Goal: Task Accomplishment & Management: Use online tool/utility

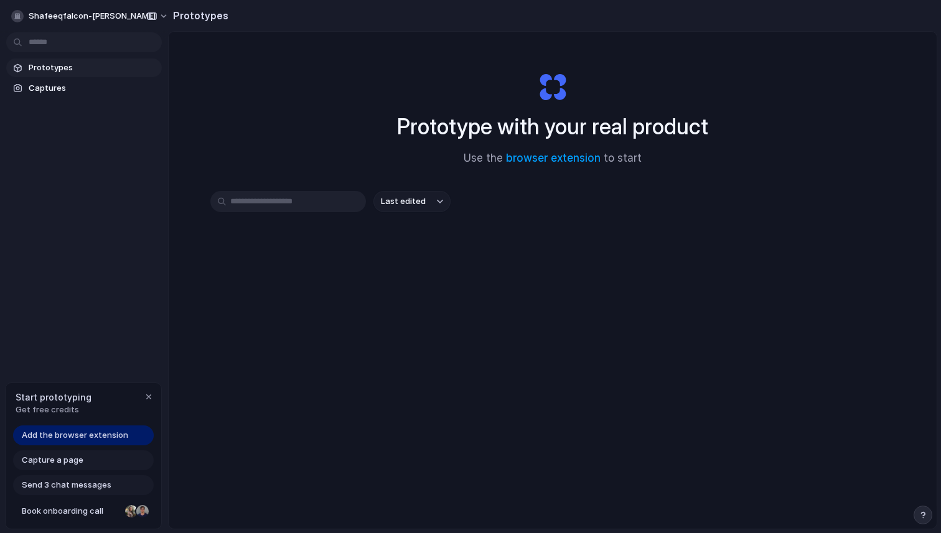
click at [242, 201] on input "text" at bounding box center [288, 201] width 156 height 21
click at [580, 157] on link "browser extension" at bounding box center [553, 158] width 95 height 12
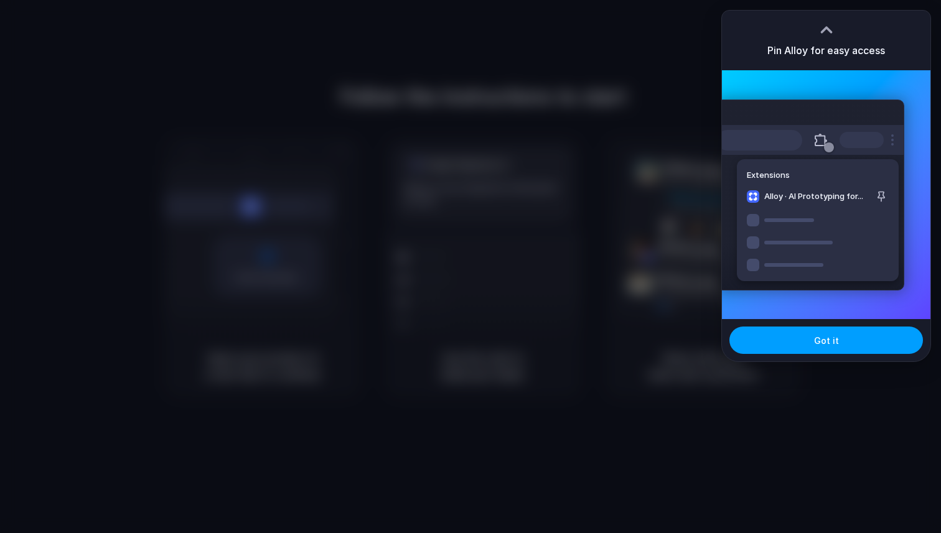
click at [857, 349] on button "Got it" at bounding box center [825, 340] width 193 height 27
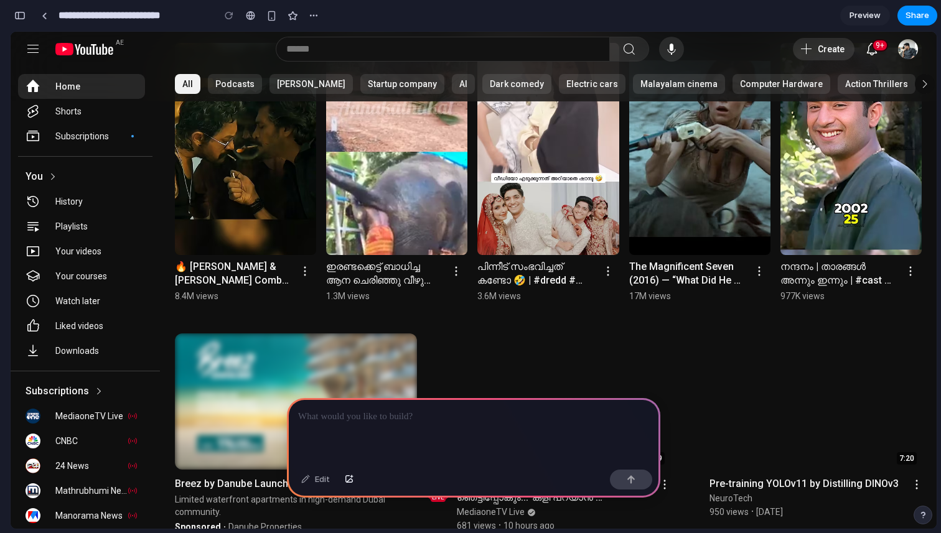
scroll to position [551, 0]
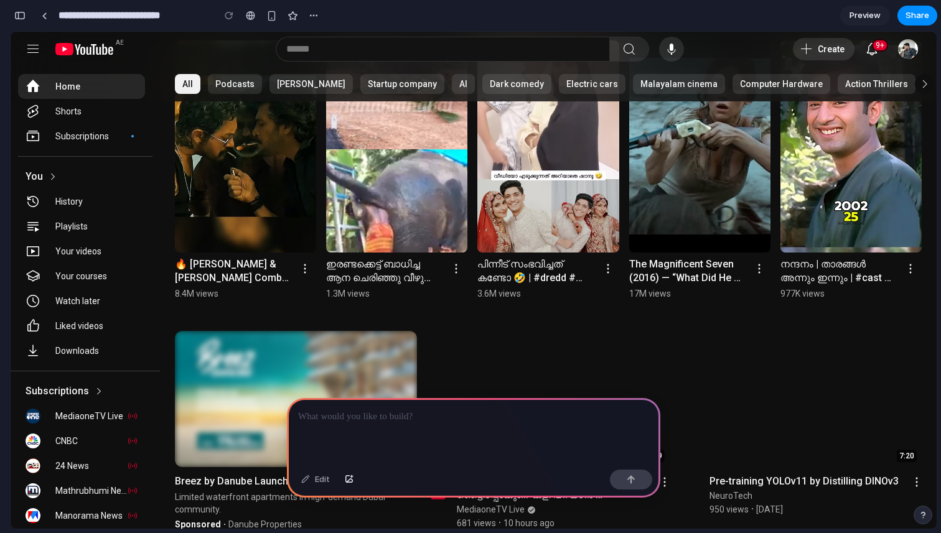
click at [666, 124] on img at bounding box center [699, 146] width 141 height 212
click at [670, 140] on img at bounding box center [699, 146] width 141 height 212
click at [692, 287] on div "17M views" at bounding box center [688, 293] width 119 height 12
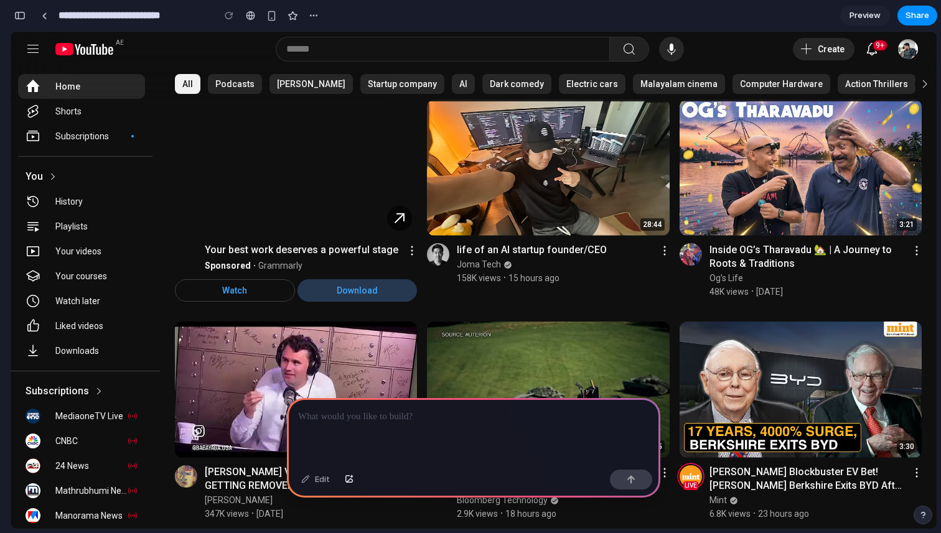
scroll to position [7, 0]
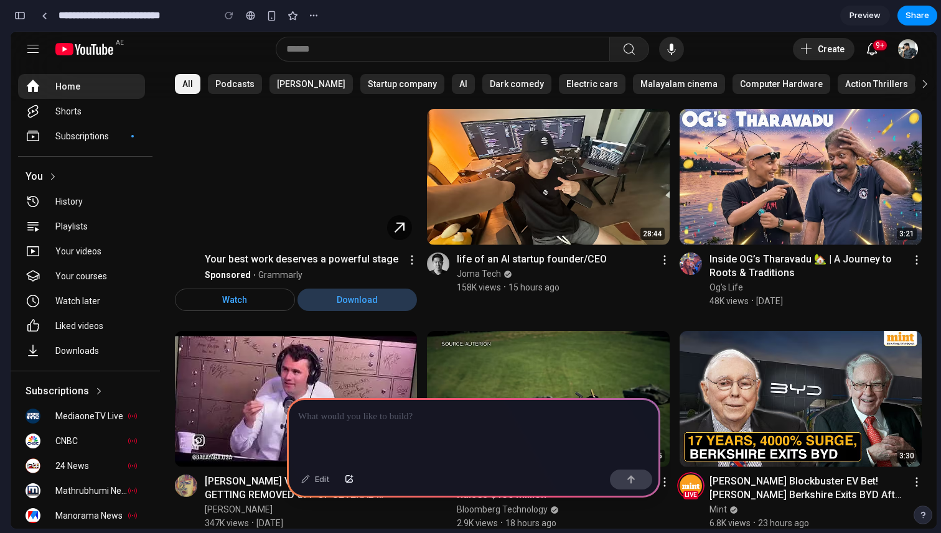
click at [860, 15] on span "Preview" at bounding box center [864, 15] width 31 height 12
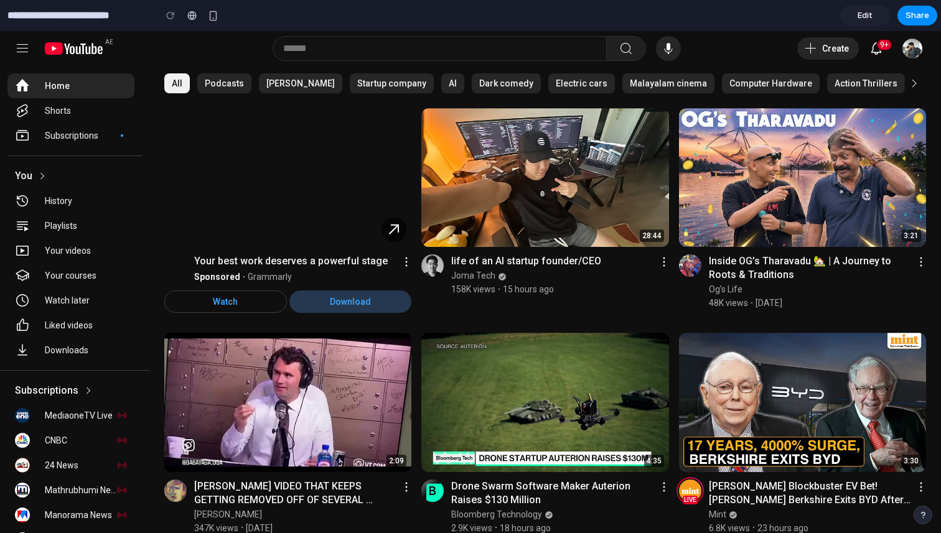
click at [768, 301] on span "2 days ago" at bounding box center [768, 303] width 27 height 12
click at [796, 266] on link "Inside OG’s Tharavadu 🏡 | A Journey to Roots & Traditions" at bounding box center [817, 267] width 217 height 27
click at [873, 17] on link "Edit" at bounding box center [865, 16] width 50 height 20
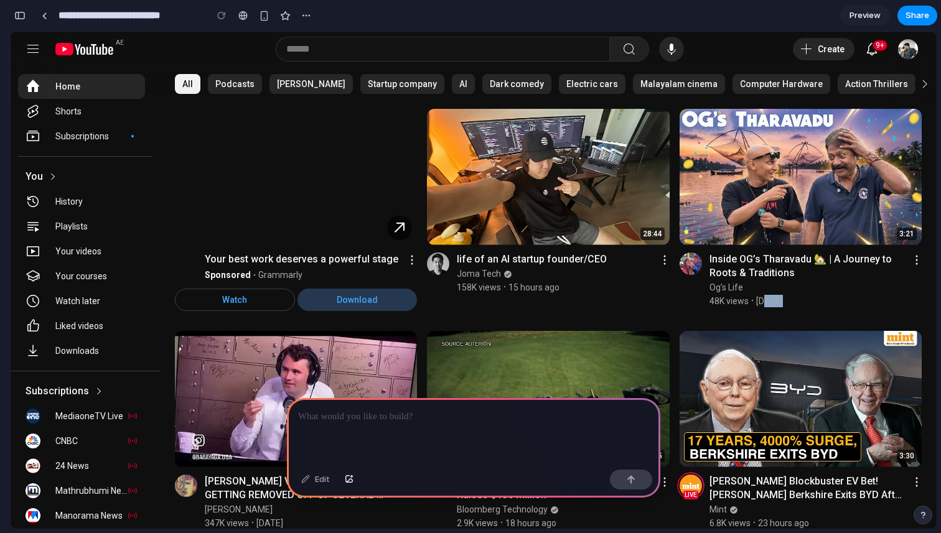
click at [784, 289] on div "Og’s Life" at bounding box center [815, 287] width 212 height 12
click at [792, 267] on link "Inside OG’s Tharavadu 🏡 | A Journey to Roots & Traditions" at bounding box center [815, 266] width 212 height 27
click at [807, 226] on img at bounding box center [800, 177] width 242 height 136
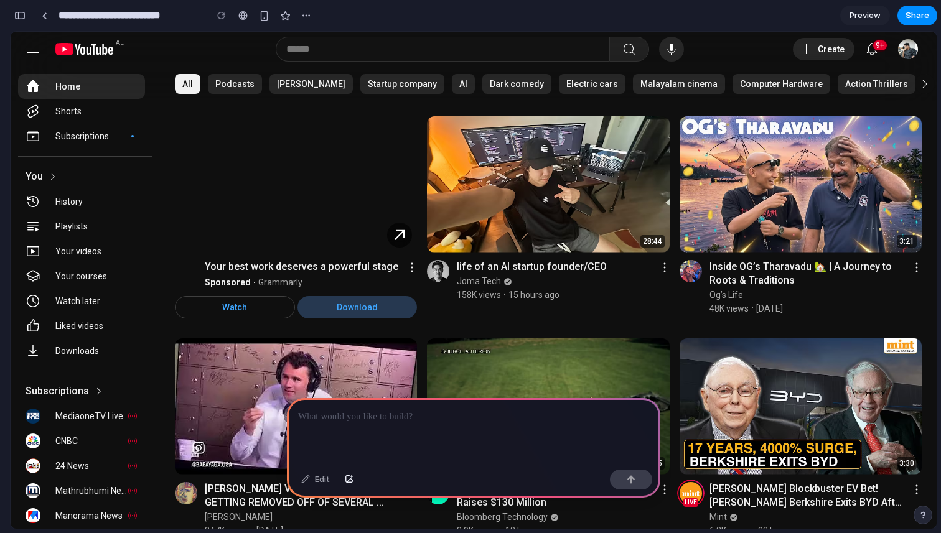
click at [322, 305] on div "Download" at bounding box center [357, 307] width 120 height 22
click at [341, 306] on div "Download" at bounding box center [357, 307] width 120 height 22
click at [405, 432] on div at bounding box center [473, 431] width 373 height 67
click at [314, 482] on div "Edit" at bounding box center [315, 480] width 41 height 20
click at [306, 481] on div "Edit" at bounding box center [315, 480] width 41 height 20
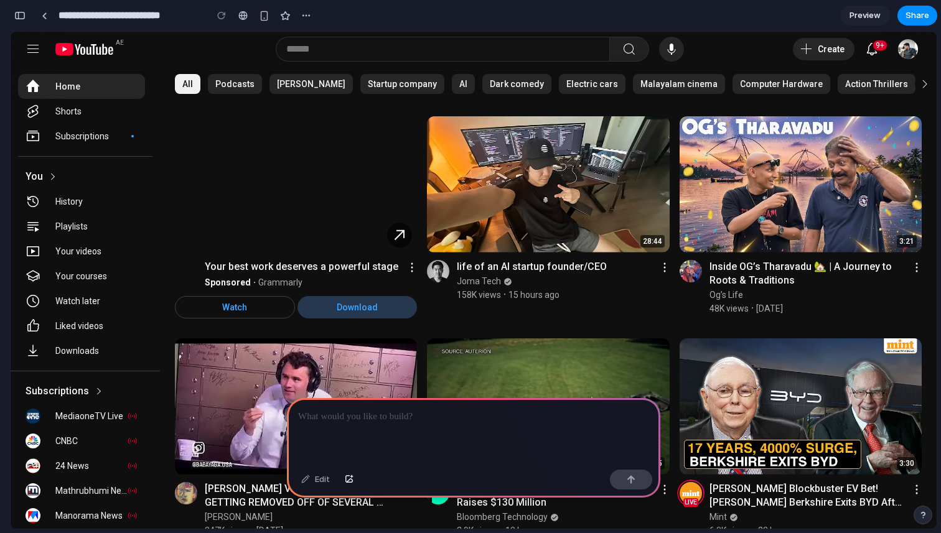
click at [360, 426] on div at bounding box center [473, 431] width 373 height 67
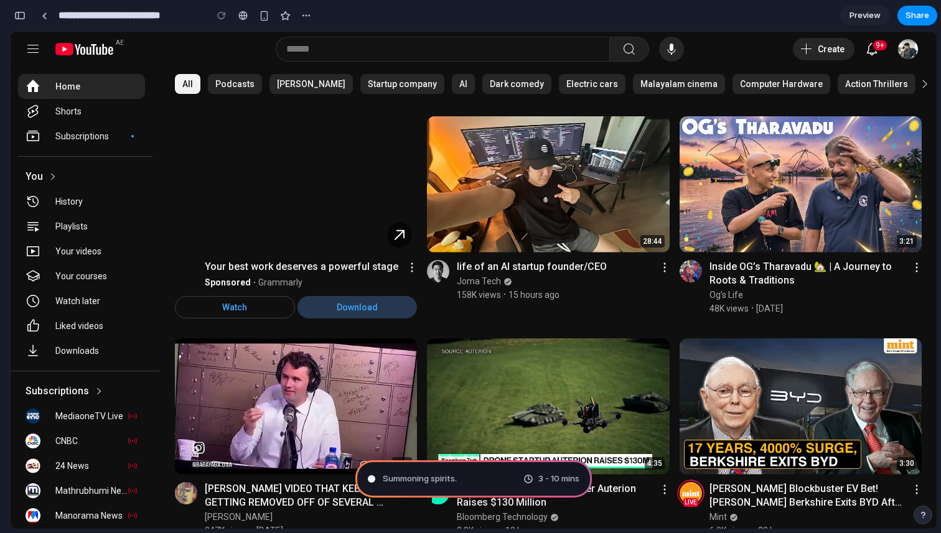
click at [446, 477] on span "Summoning spirits ." at bounding box center [420, 479] width 74 height 12
click at [263, 20] on div "button" at bounding box center [264, 16] width 11 height 11
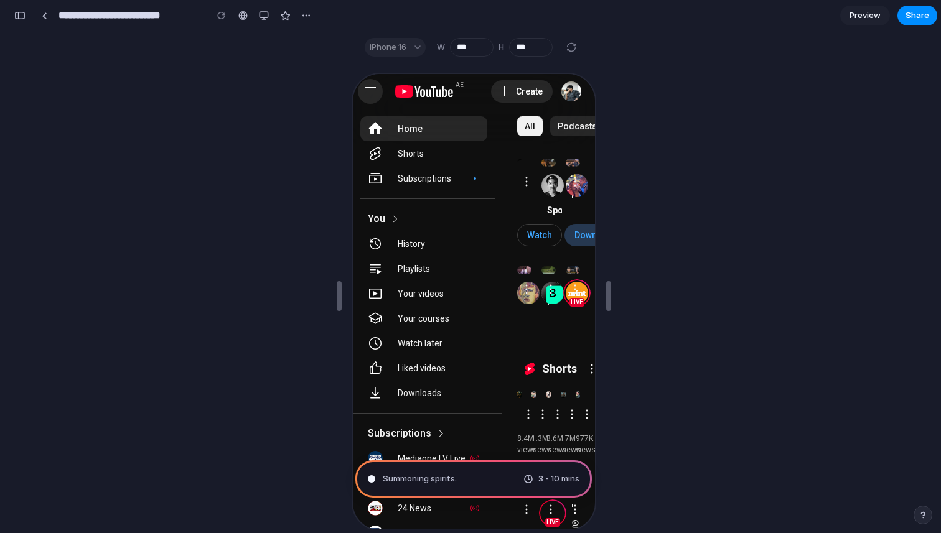
click at [371, 85] on div "Guide" at bounding box center [368, 90] width 15 height 15
click at [366, 96] on div "Guide" at bounding box center [368, 90] width 15 height 15
click at [381, 96] on div "Back AE Skip navigation" at bounding box center [409, 90] width 106 height 35
click at [263, 16] on div "button" at bounding box center [264, 16] width 10 height 10
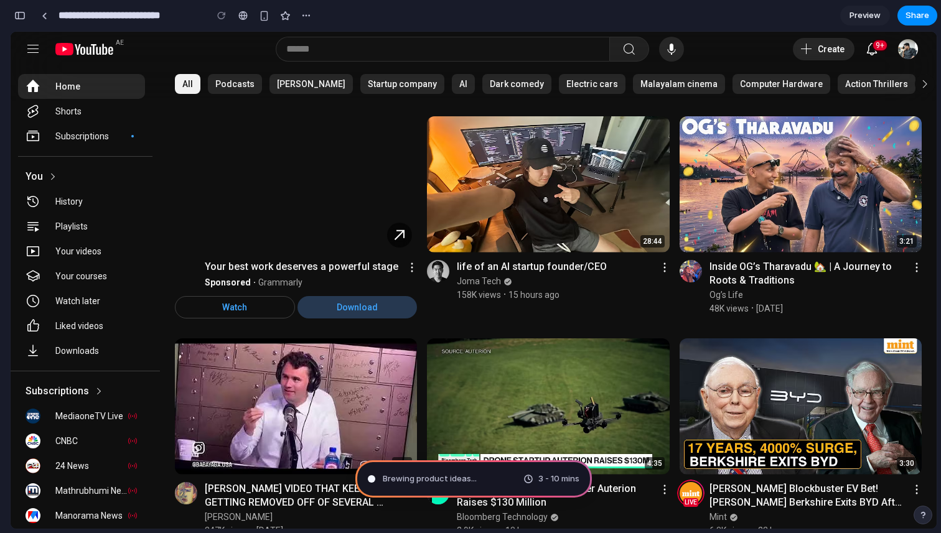
click at [318, 13] on section "**********" at bounding box center [473, 15] width 927 height 31
click at [310, 13] on div "button" at bounding box center [306, 16] width 10 height 10
click at [310, 13] on div "Duplicate Delete" at bounding box center [470, 266] width 941 height 533
click at [22, 18] on div "button" at bounding box center [19, 15] width 11 height 9
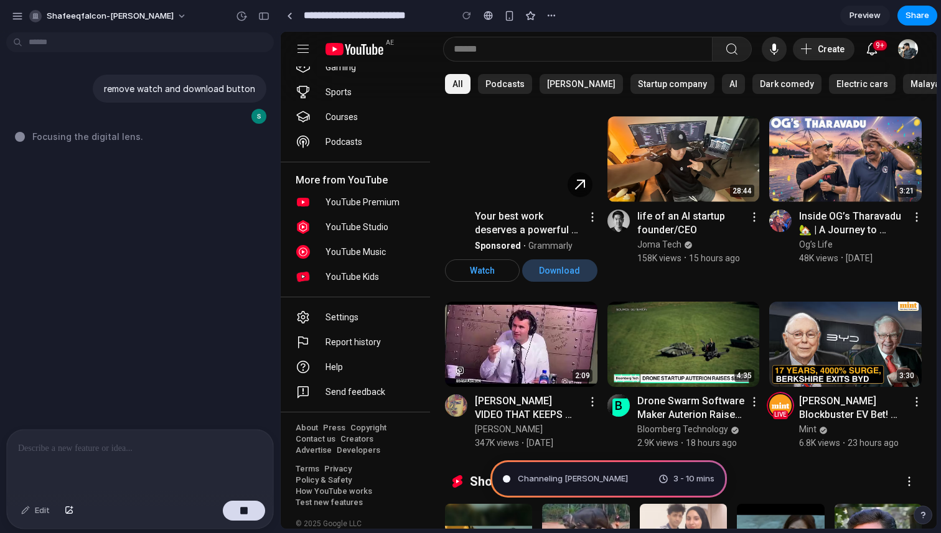
click at [935, 9] on div "Preview Share" at bounding box center [888, 16] width 97 height 20
click at [923, 16] on span "Share" at bounding box center [917, 15] width 24 height 12
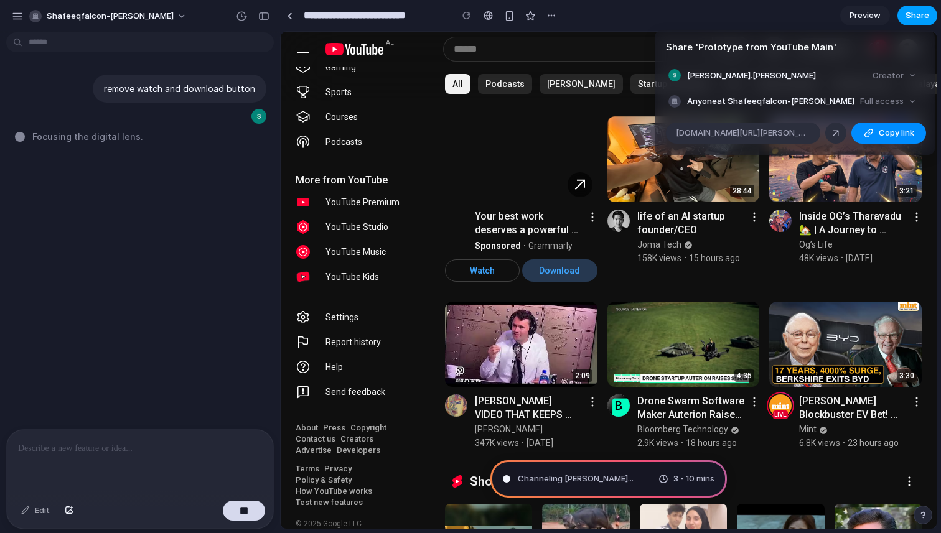
click at [923, 16] on div "Share ' Prototype from YouTube Main ' shafeeq.falcon Shafeeq Creator Anyone at …" at bounding box center [470, 266] width 941 height 533
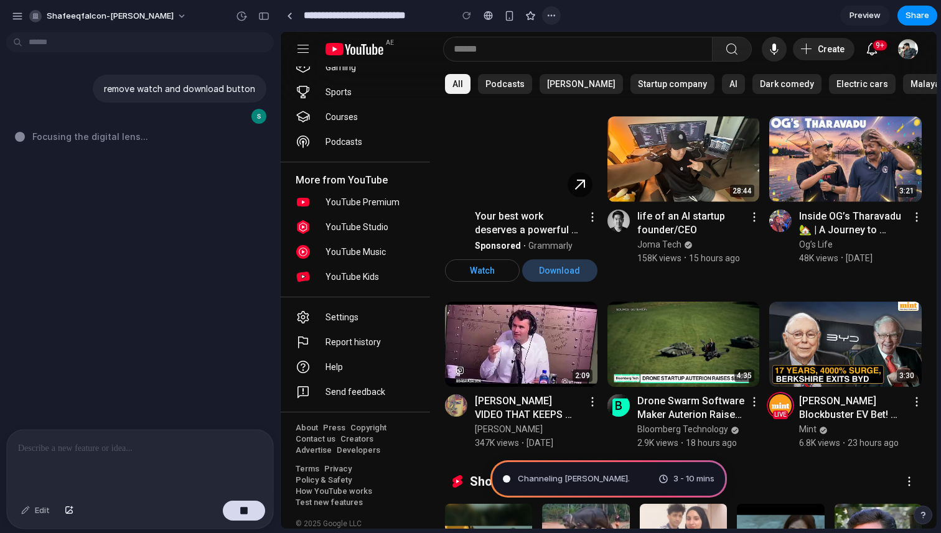
click at [558, 14] on button "button" at bounding box center [551, 15] width 19 height 19
click at [386, 13] on div "Duplicate Delete" at bounding box center [470, 266] width 941 height 533
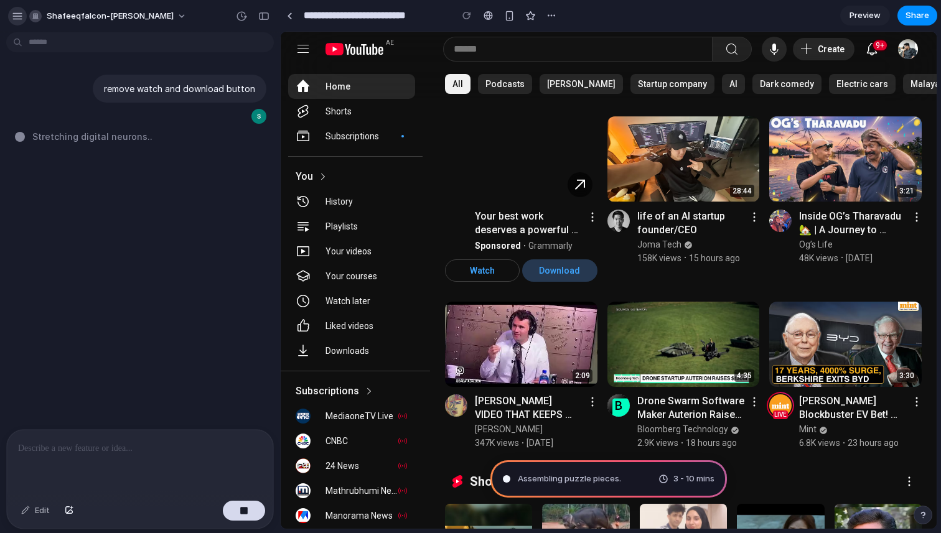
click at [16, 13] on div "button" at bounding box center [17, 16] width 11 height 11
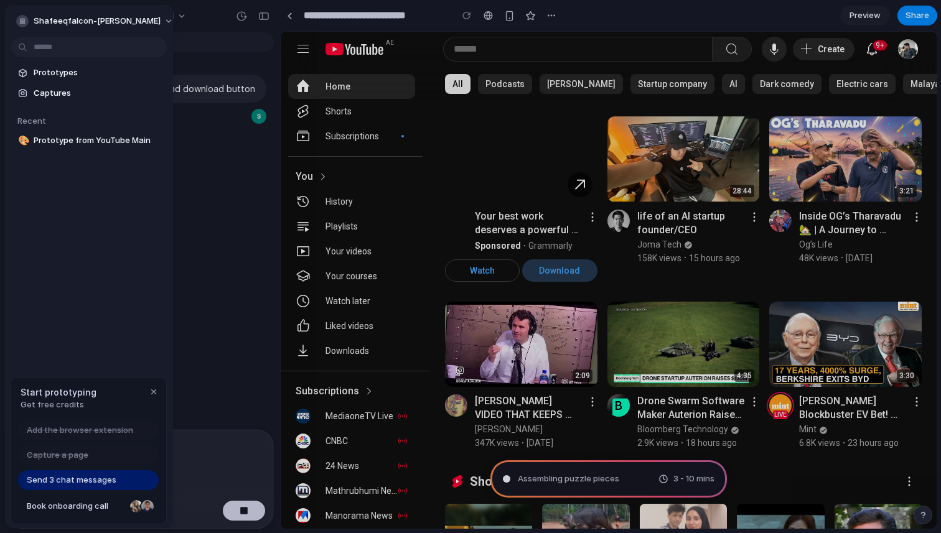
type input "**********"
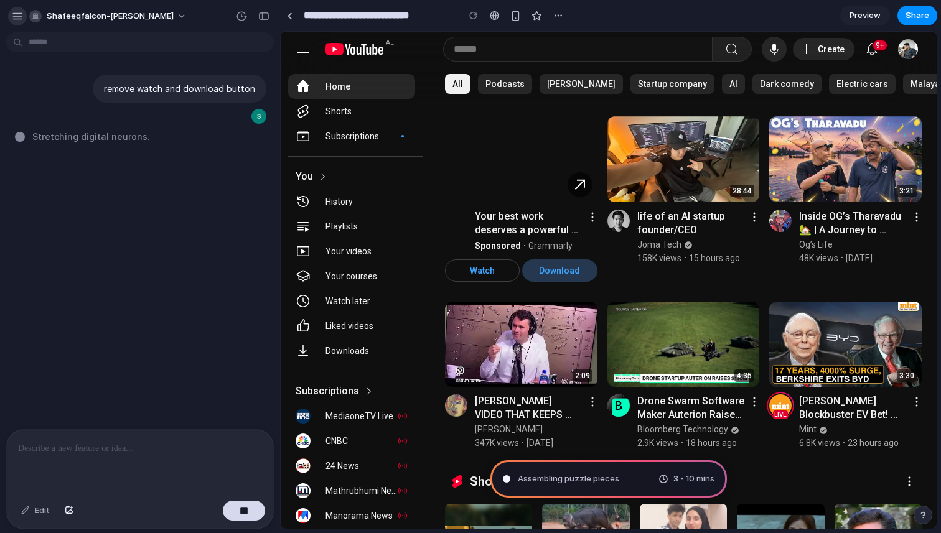
click at [11, 12] on button "button" at bounding box center [17, 16] width 19 height 19
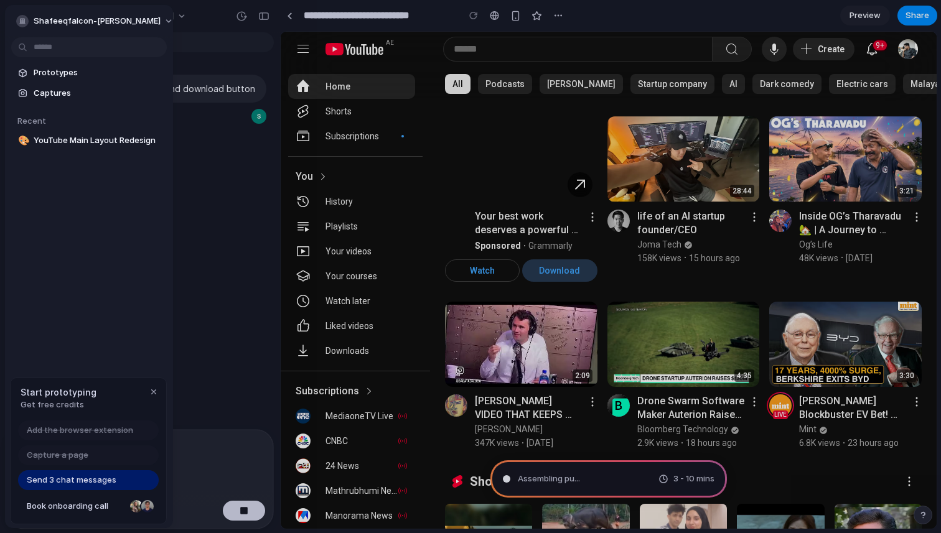
click at [11, 12] on div "shafeeqfalcon-shafeeq" at bounding box center [89, 20] width 168 height 30
click at [186, 175] on div "remove watch and download button Focusing the" at bounding box center [136, 233] width 272 height 392
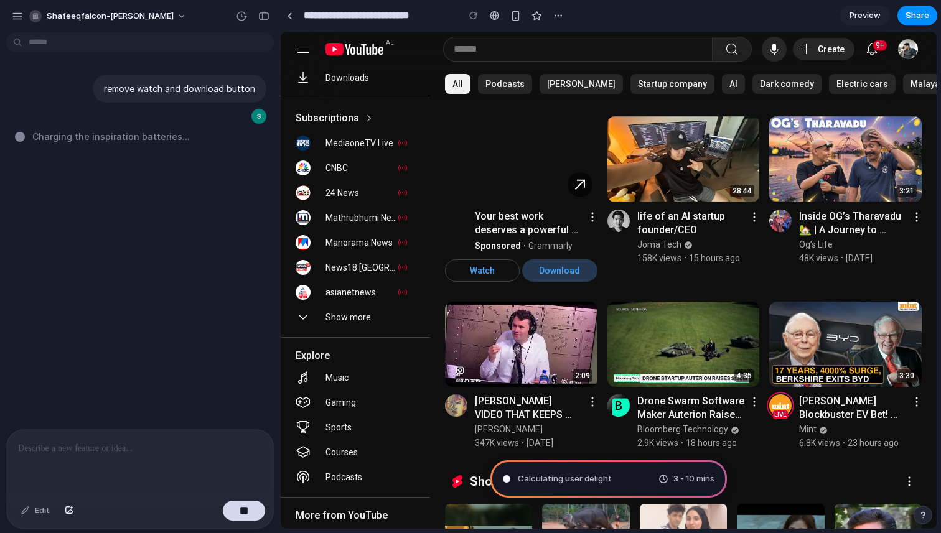
scroll to position [454, 0]
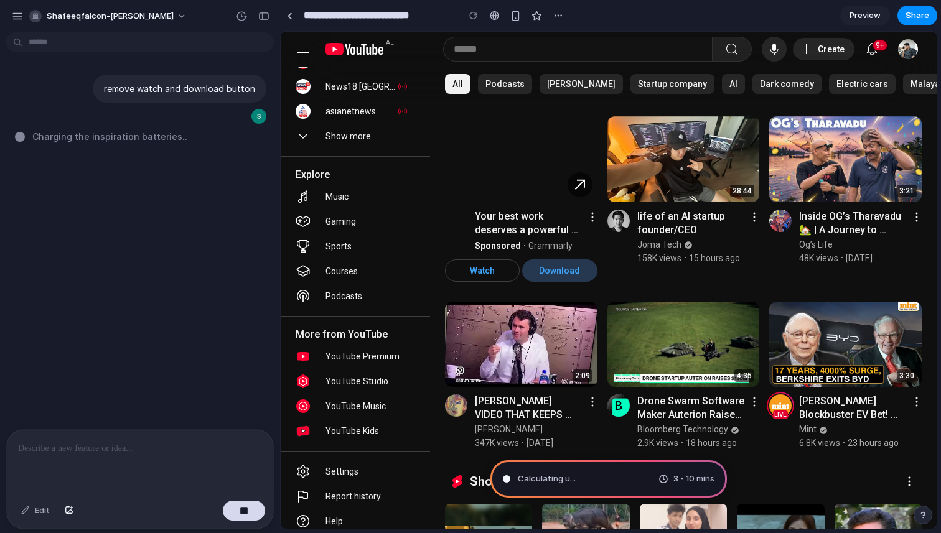
click at [566, 470] on div "Calculating u ... 3 - 10 mins" at bounding box center [608, 478] width 236 height 37
click at [604, 476] on div "Mappin 3 - 10 mins" at bounding box center [608, 478] width 236 height 37
click at [671, 477] on div "3 - 10 mins" at bounding box center [686, 479] width 56 height 12
click at [659, 477] on div "3 - 10 mins" at bounding box center [686, 479] width 56 height 12
click at [518, 486] on div "Mapping the product journey ... 3 - 10 mins" at bounding box center [608, 478] width 236 height 37
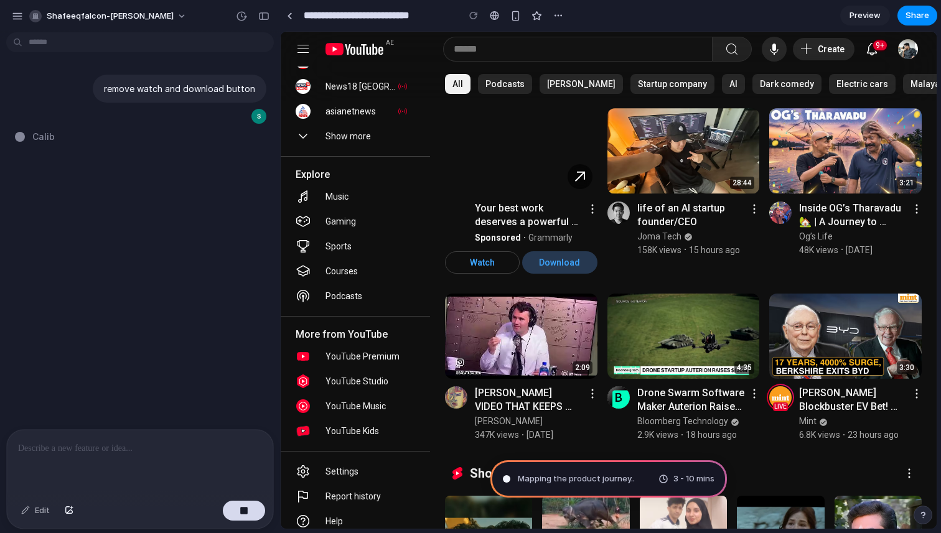
scroll to position [0, 0]
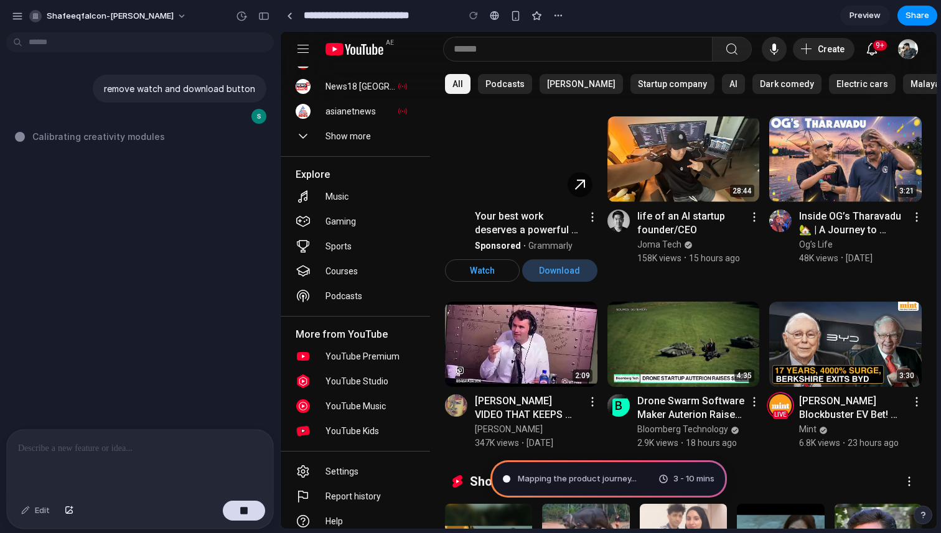
click at [683, 50] on input "text" at bounding box center [581, 49] width 256 height 15
type input "*****"
click at [742, 43] on button "Search" at bounding box center [732, 49] width 40 height 25
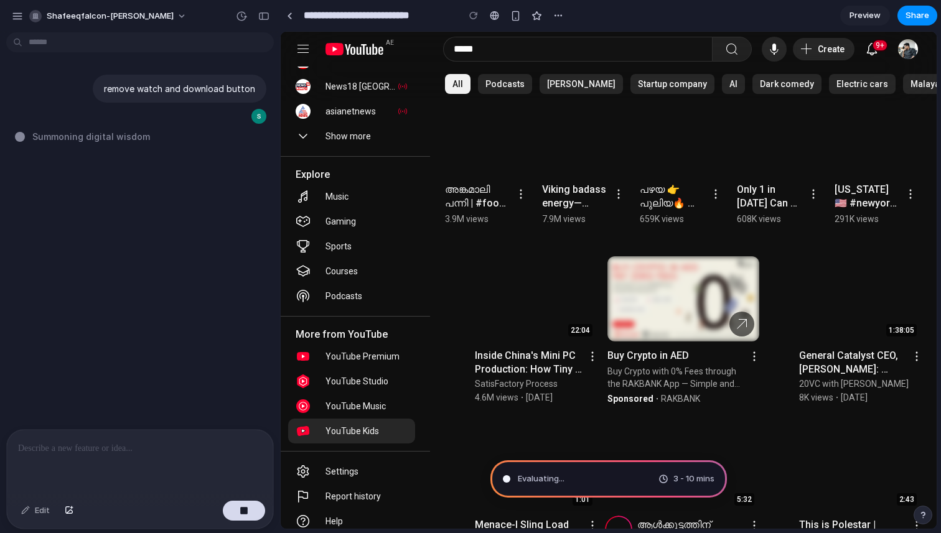
scroll to position [608, 0]
